Goal: Task Accomplishment & Management: Complete application form

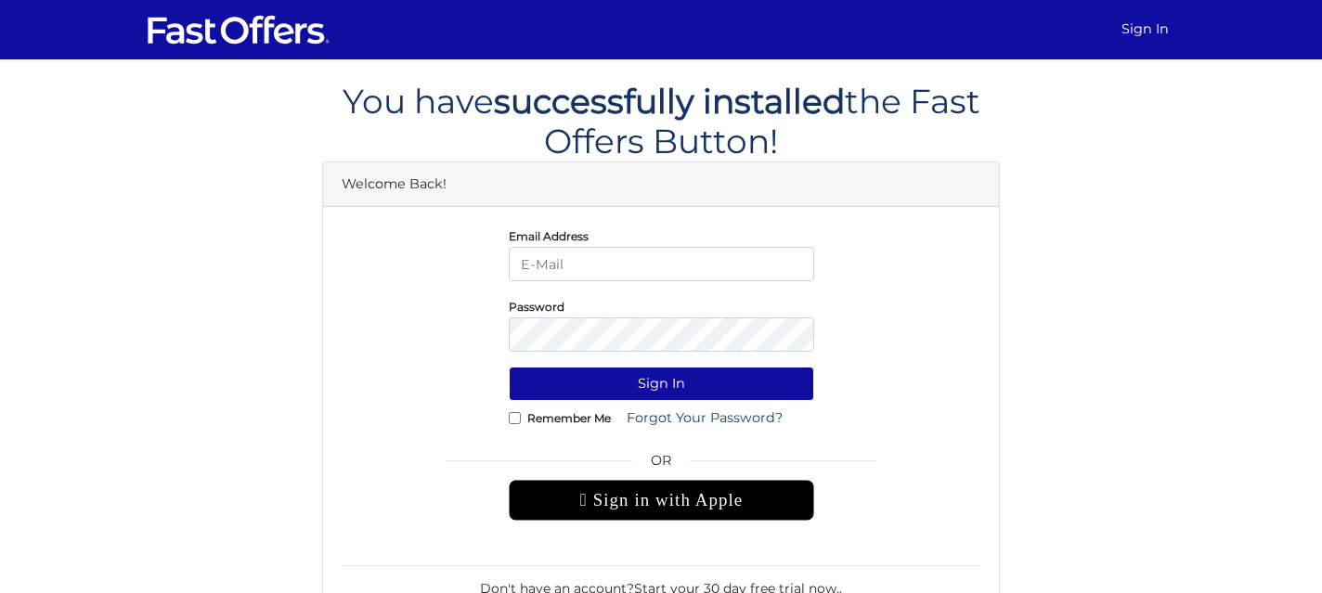
click at [662, 495] on div " Sign in with Apple" at bounding box center [662, 500] width 306 height 41
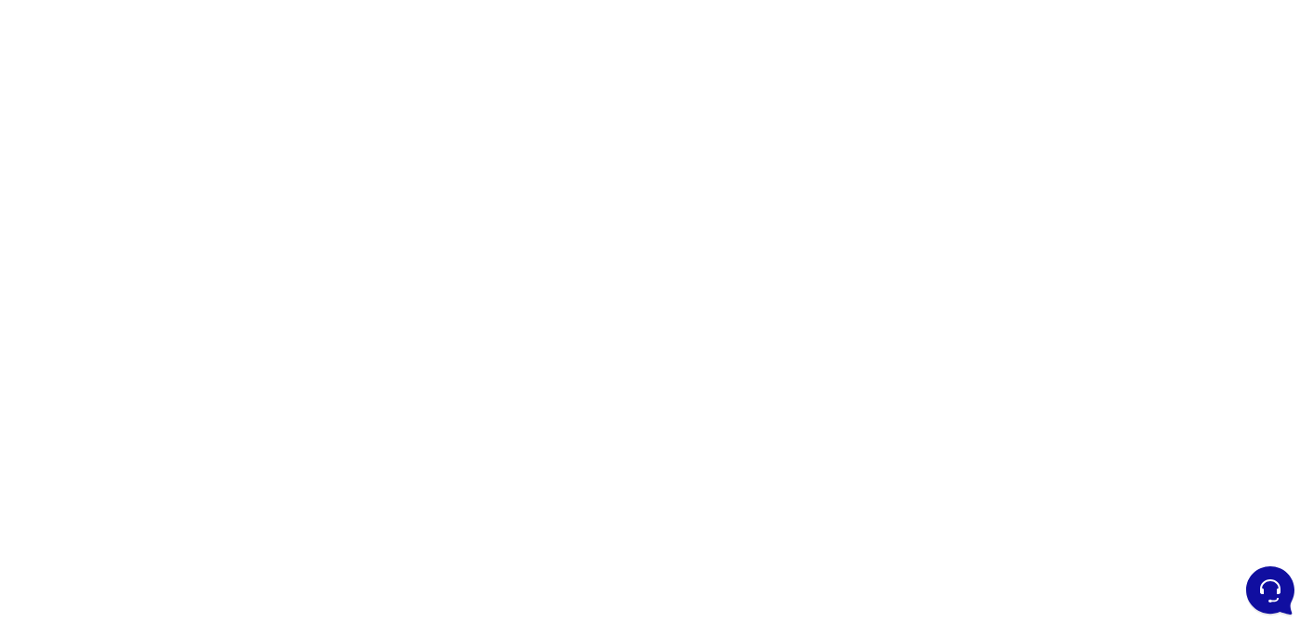
scroll to position [136, 0]
click at [1049, 206] on div at bounding box center [656, 410] width 1313 height 929
click at [868, 178] on div at bounding box center [656, 410] width 1313 height 929
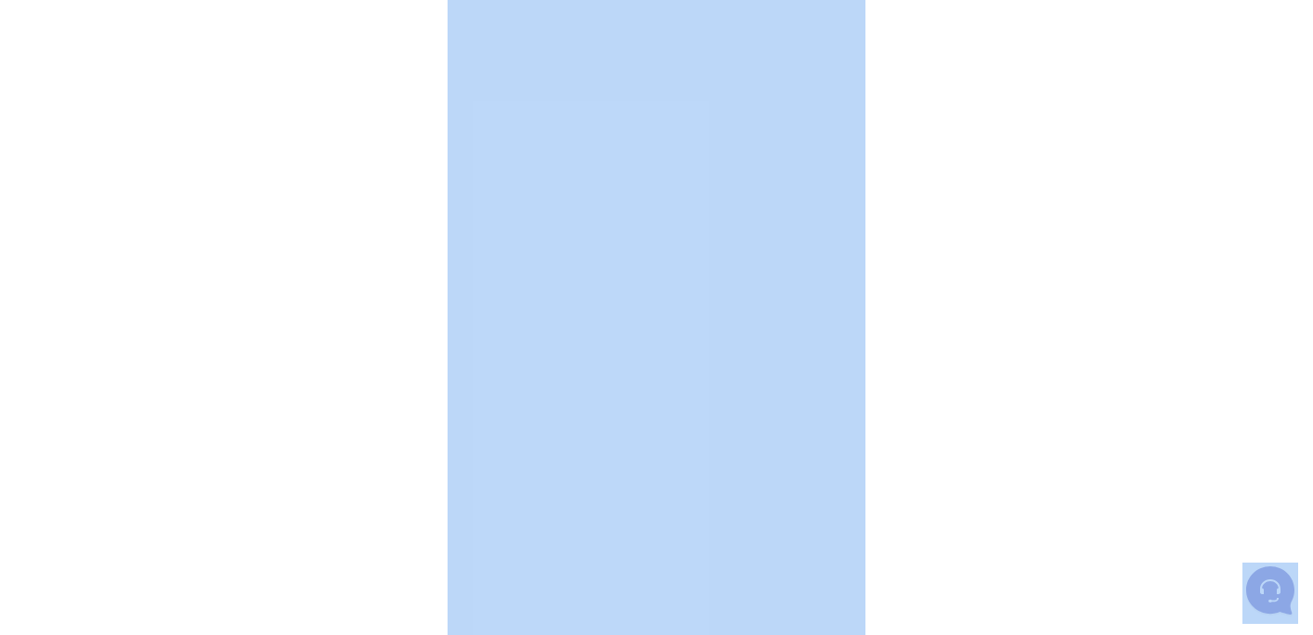
click at [868, 178] on div at bounding box center [656, 410] width 1313 height 929
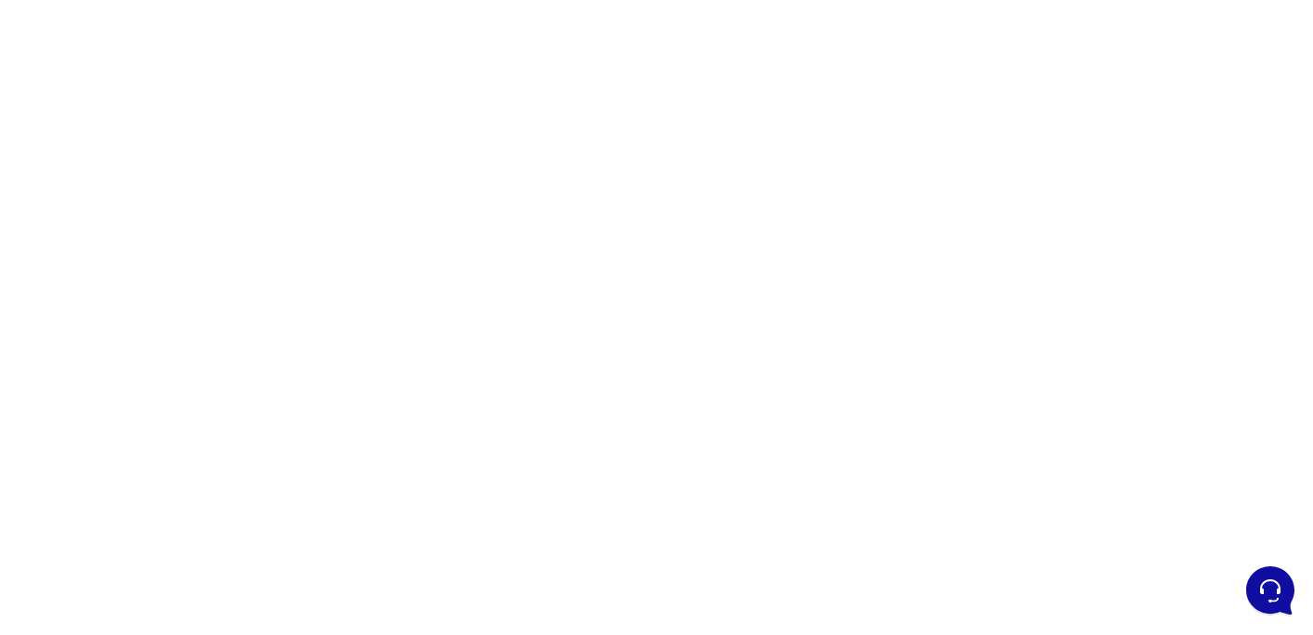
click at [915, 211] on div at bounding box center [656, 410] width 1313 height 929
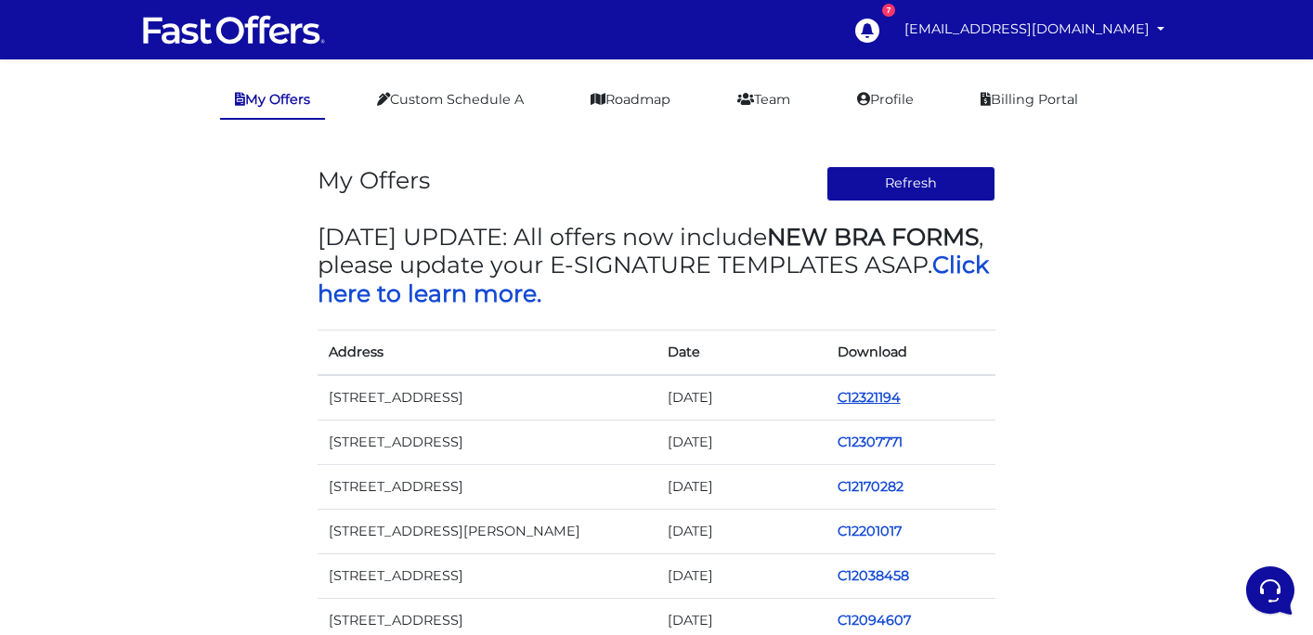
click at [869, 396] on link "C12321194" at bounding box center [869, 397] width 63 height 17
